Goal: Find specific page/section: Find specific page/section

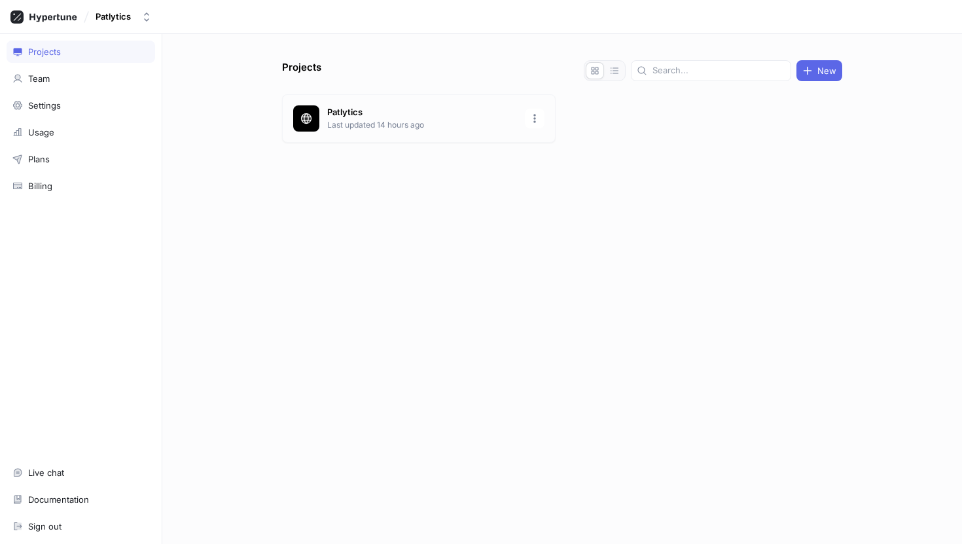
click at [434, 106] on p "Patlytics" at bounding box center [422, 112] width 190 height 13
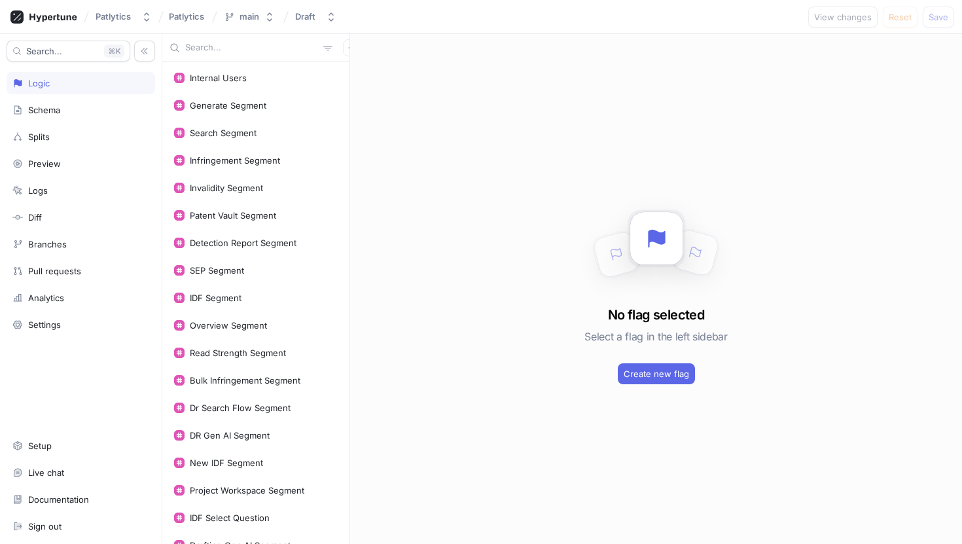
click at [204, 48] on input "text" at bounding box center [251, 47] width 133 height 13
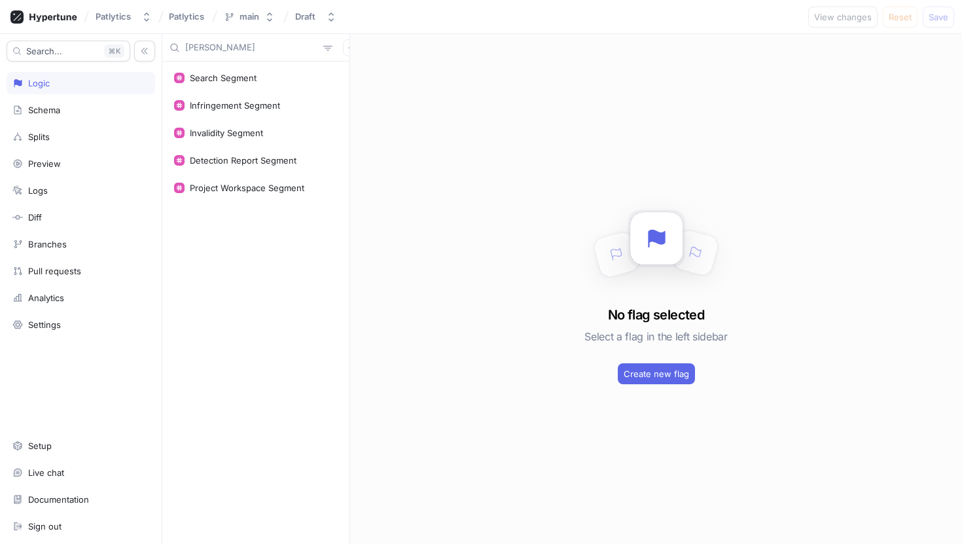
type input "[PERSON_NAME]"
